Goal: Navigation & Orientation: Understand site structure

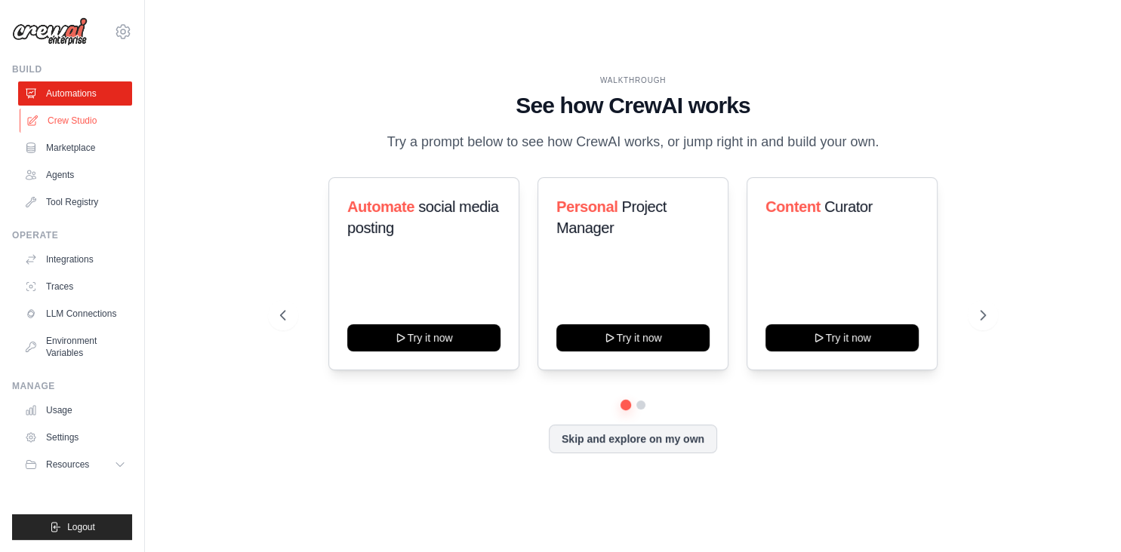
click at [89, 120] on link "Crew Studio" at bounding box center [77, 121] width 114 height 24
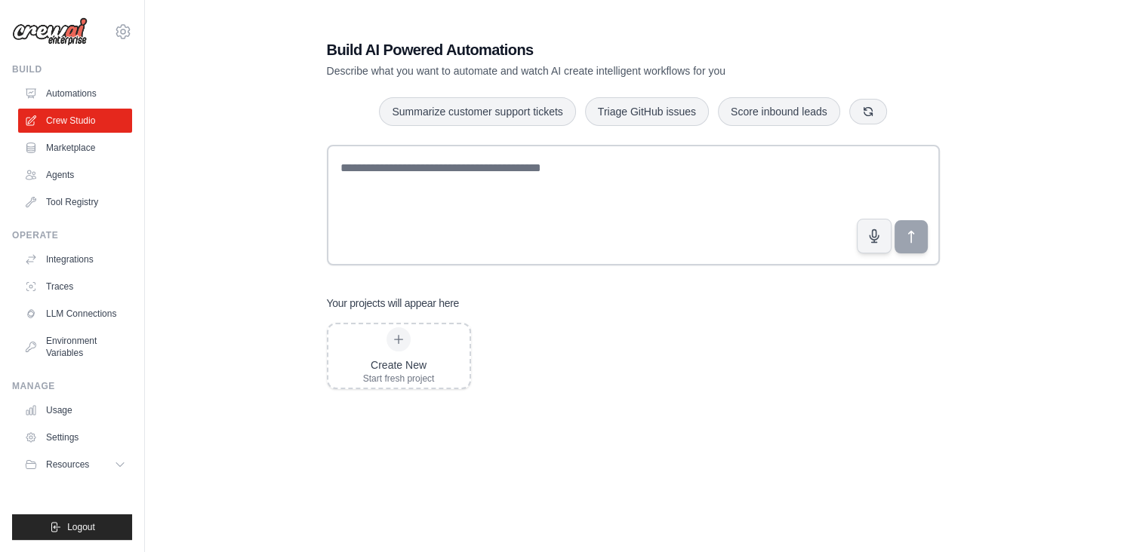
click at [79, 98] on link "Automations" at bounding box center [75, 94] width 114 height 24
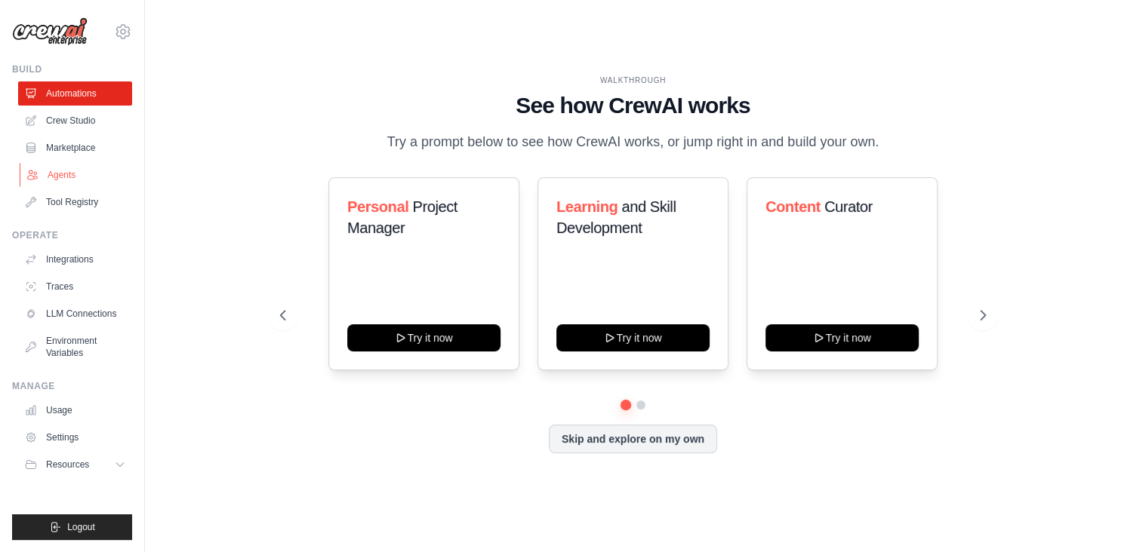
click at [78, 178] on link "Agents" at bounding box center [77, 175] width 114 height 24
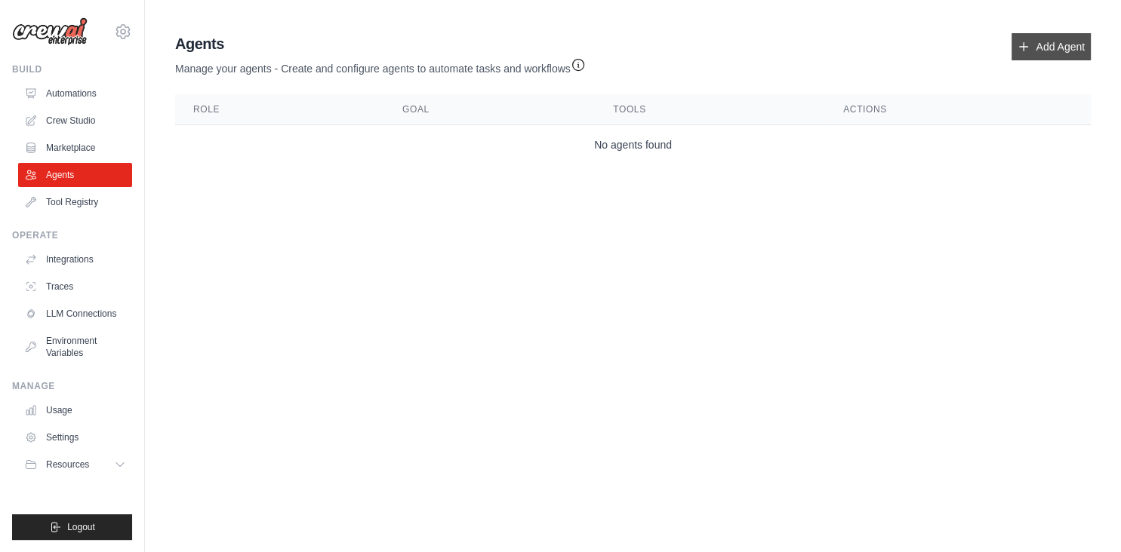
click at [1014, 42] on link "Add Agent" at bounding box center [1050, 46] width 79 height 27
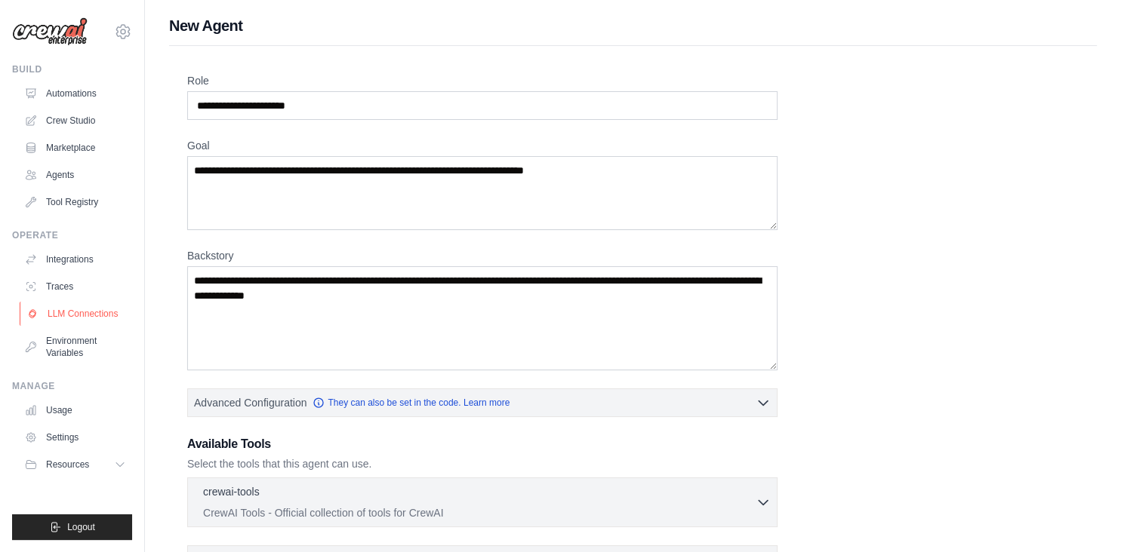
click at [86, 318] on link "LLM Connections" at bounding box center [77, 314] width 114 height 24
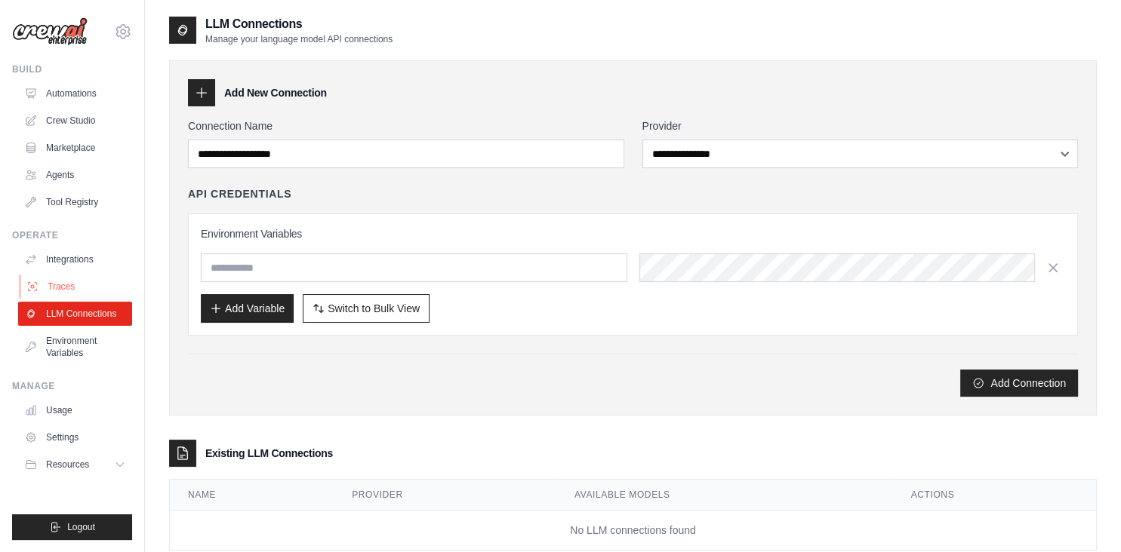
click at [101, 286] on link "Traces" at bounding box center [77, 287] width 114 height 24
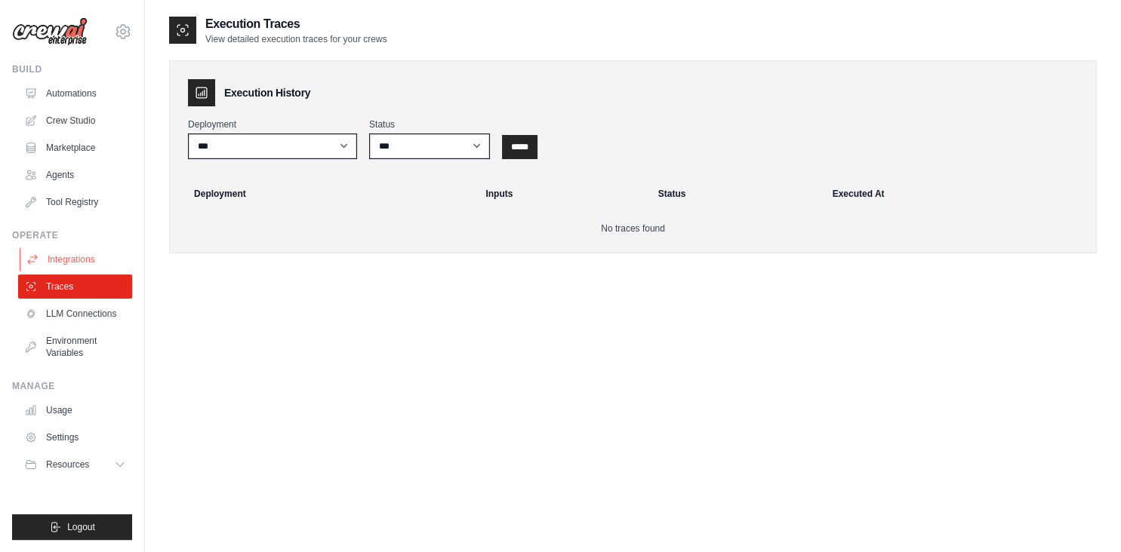
click at [97, 263] on link "Integrations" at bounding box center [77, 260] width 114 height 24
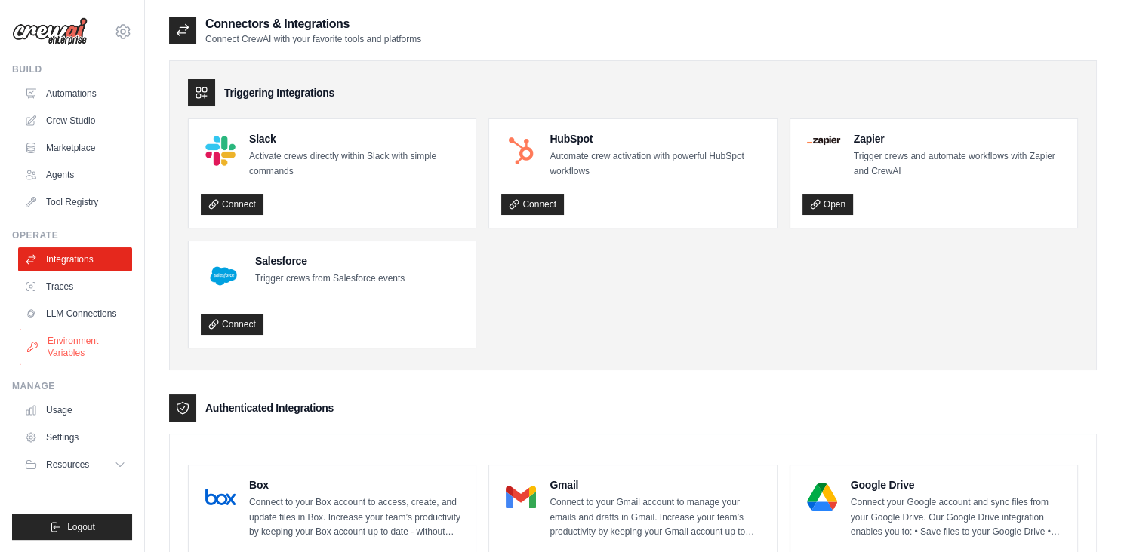
click at [97, 339] on link "Environment Variables" at bounding box center [77, 347] width 114 height 36
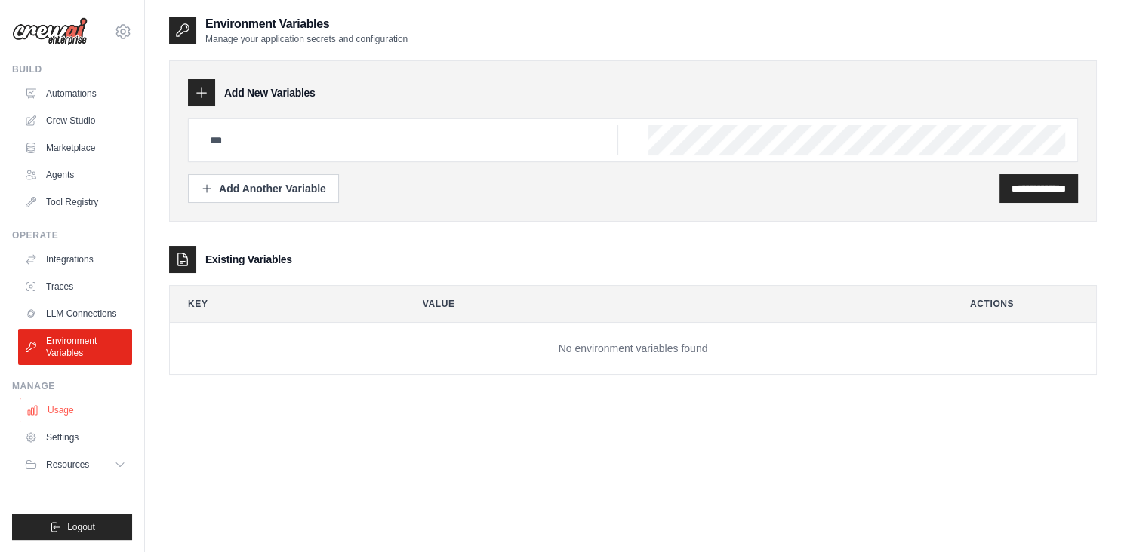
click at [78, 419] on link "Usage" at bounding box center [77, 411] width 114 height 24
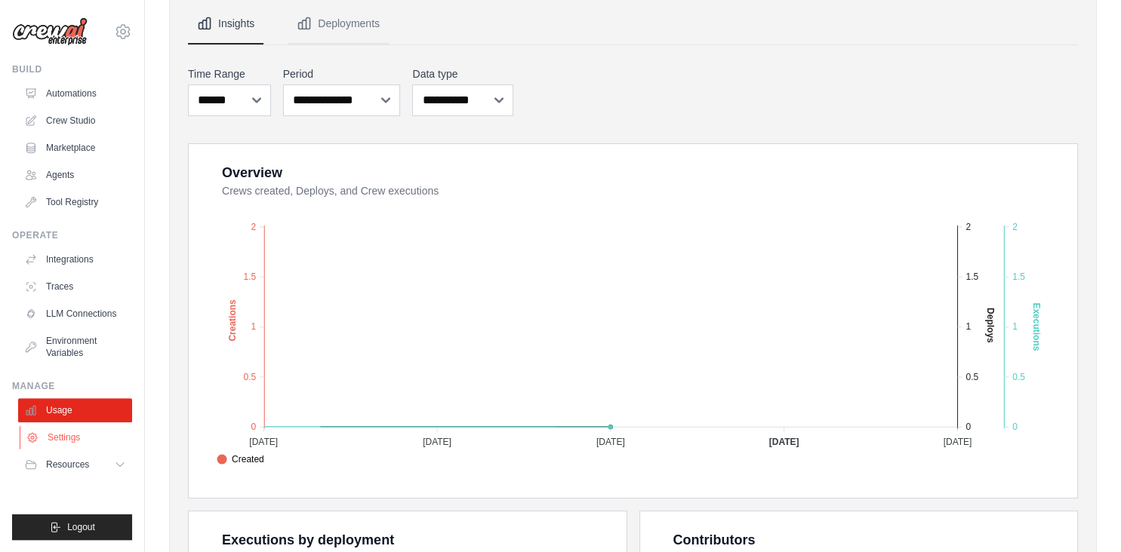
scroll to position [163, 0]
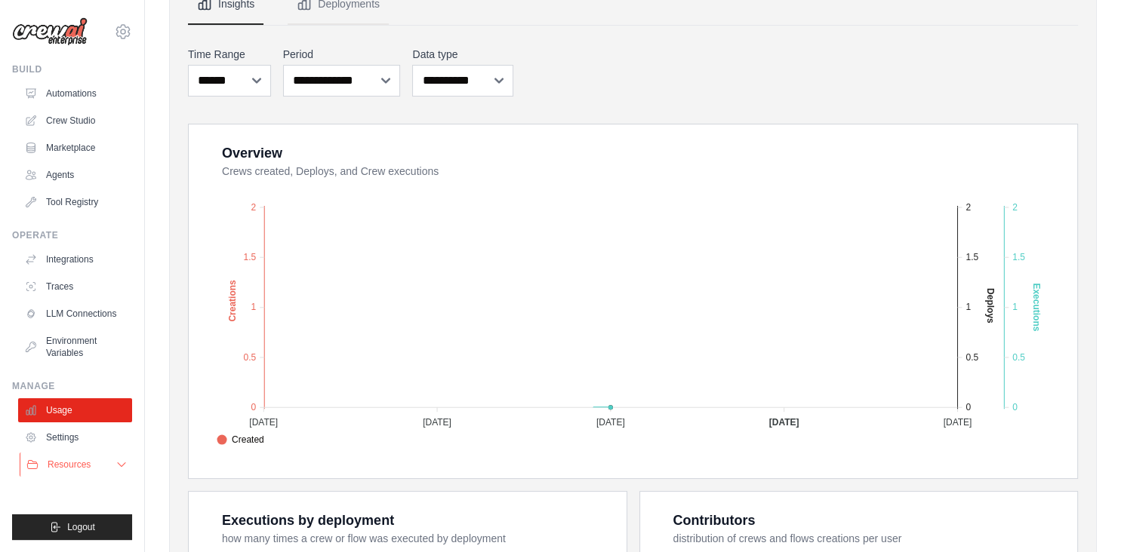
click at [105, 463] on button "Resources" at bounding box center [77, 465] width 114 height 24
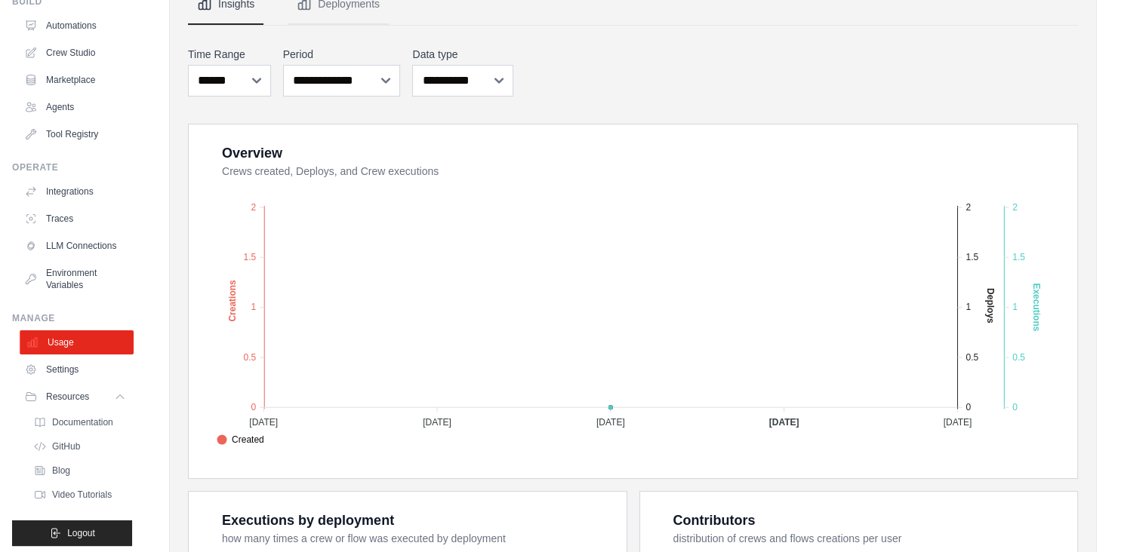
scroll to position [74, 0]
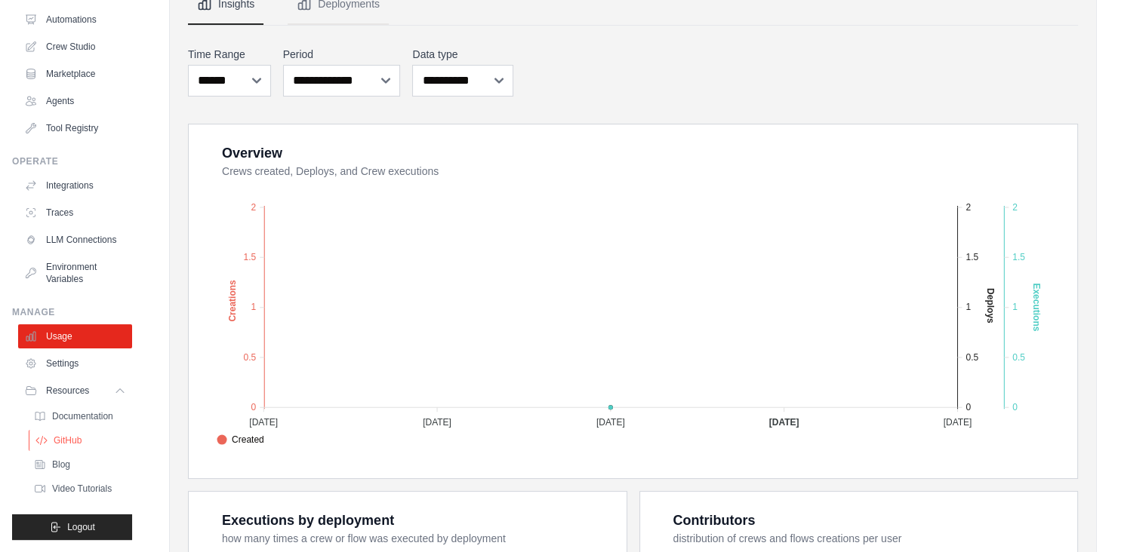
click at [86, 443] on link "GitHub" at bounding box center [81, 440] width 105 height 21
